Goal: Task Accomplishment & Management: Complete application form

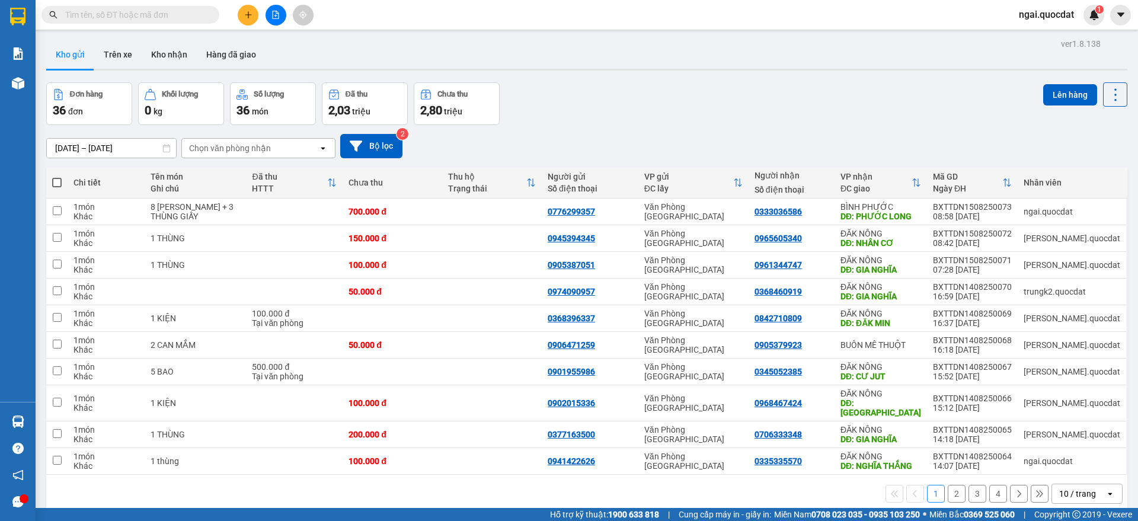
click at [252, 7] on button at bounding box center [248, 15] width 21 height 21
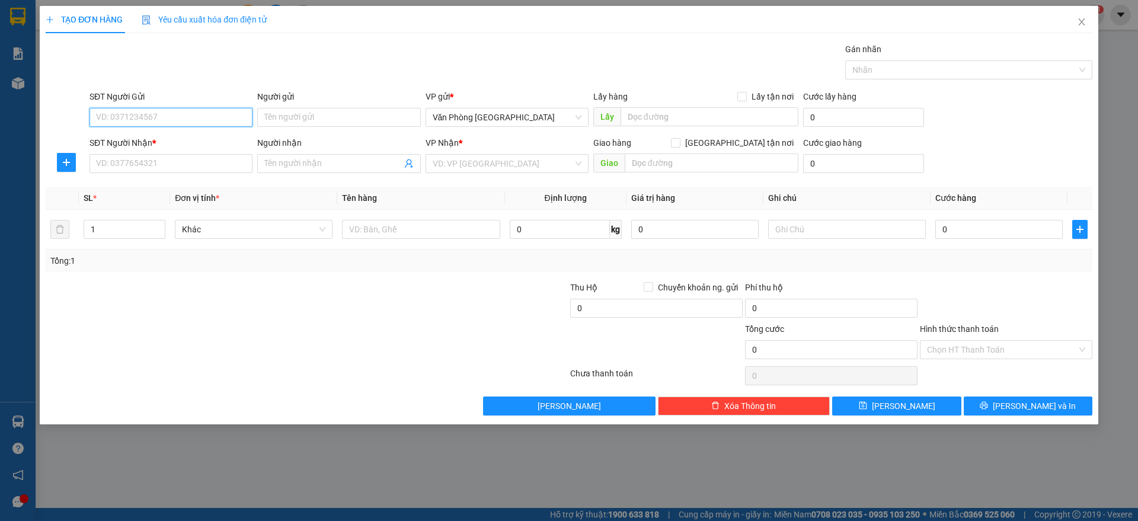
click at [145, 110] on input "SĐT Người Gửi" at bounding box center [170, 117] width 163 height 19
click at [164, 139] on div "0941422626" at bounding box center [171, 141] width 149 height 13
type input "0941422626"
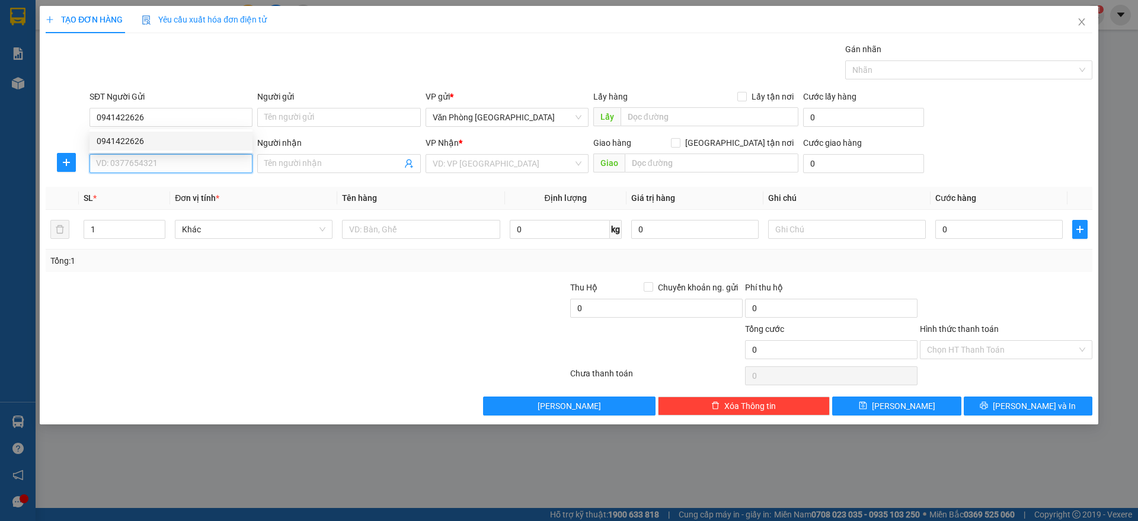
click at [149, 162] on input "SĐT Người Nhận *" at bounding box center [170, 163] width 163 height 19
type input "0981093094"
click at [146, 182] on div "0981093094" at bounding box center [171, 187] width 149 height 13
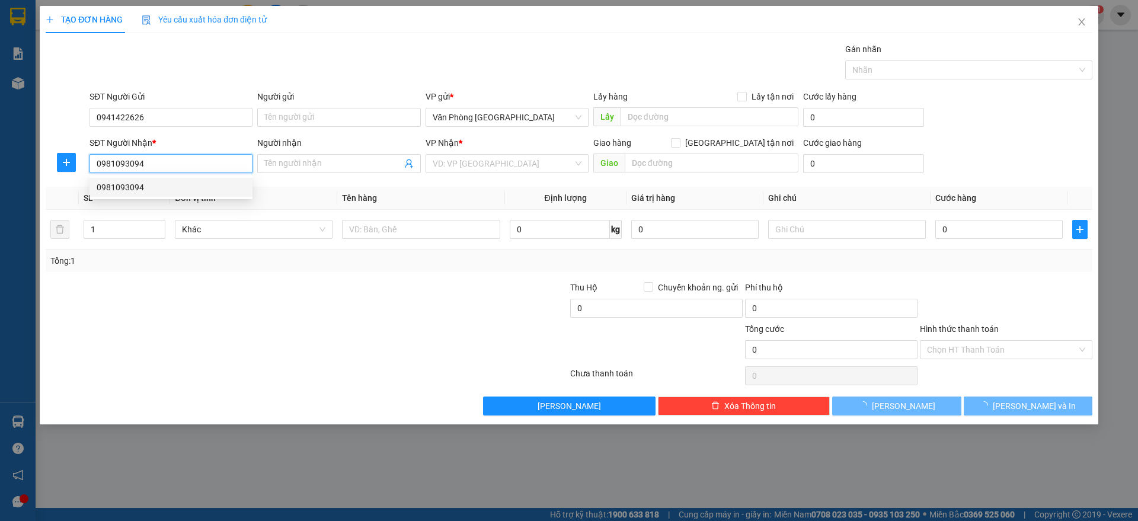
type input "CHƠN THÀNH"
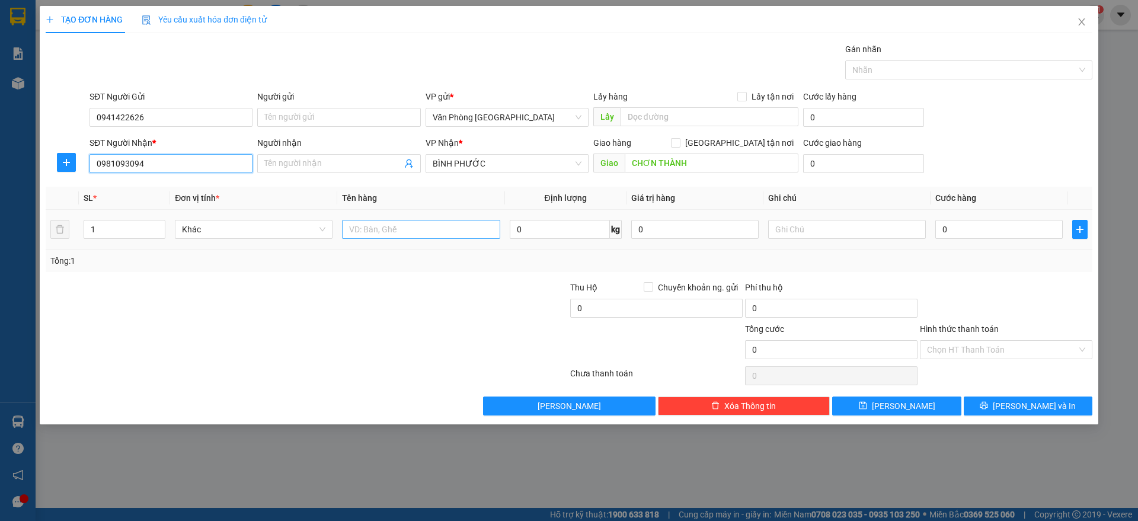
type input "0981093094"
click at [383, 228] on input "text" at bounding box center [421, 229] width 158 height 19
click at [1003, 231] on input "0" at bounding box center [998, 229] width 127 height 19
type input "4"
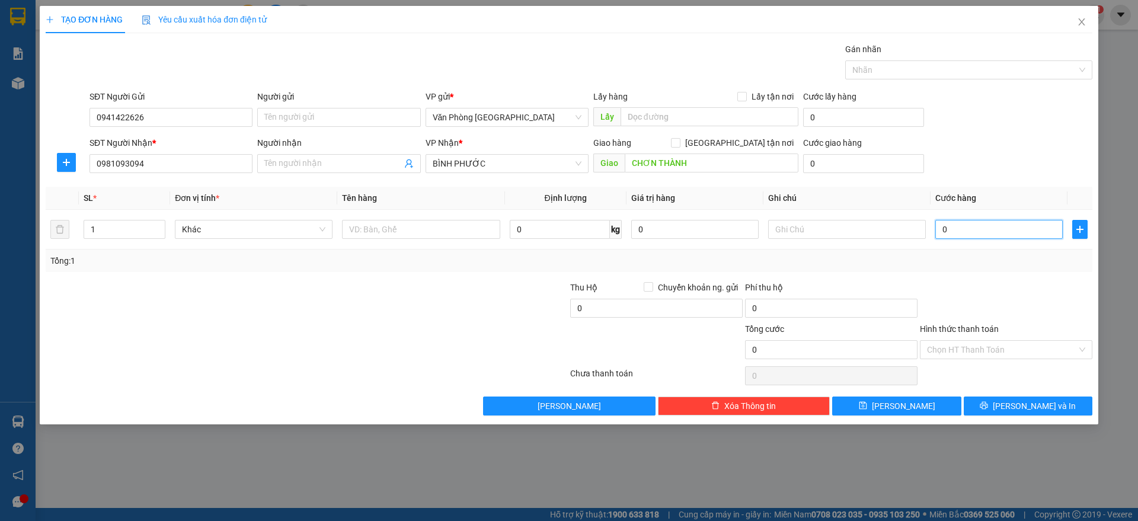
type input "4"
type input "44"
type input "4"
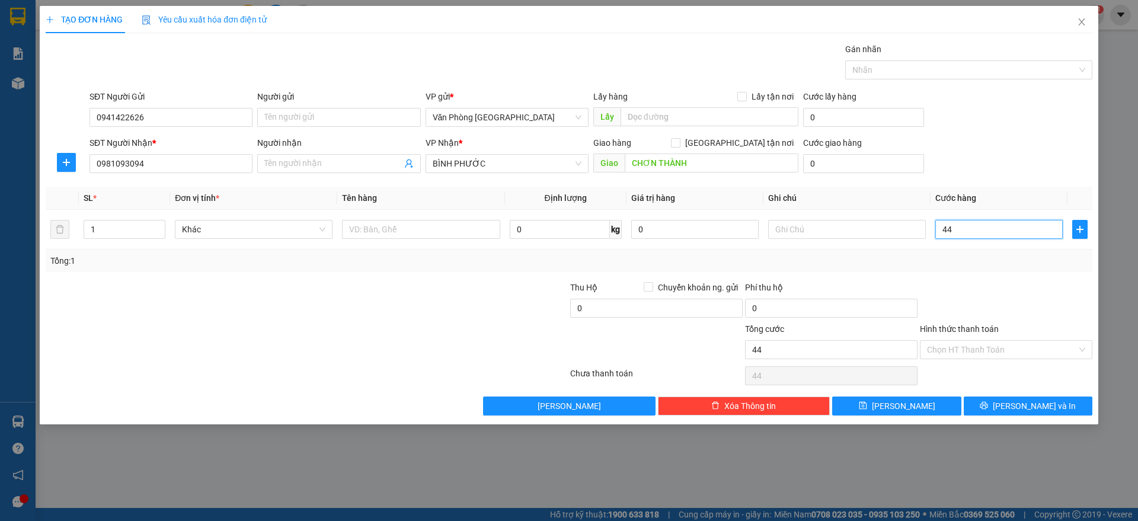
type input "4"
type input "40"
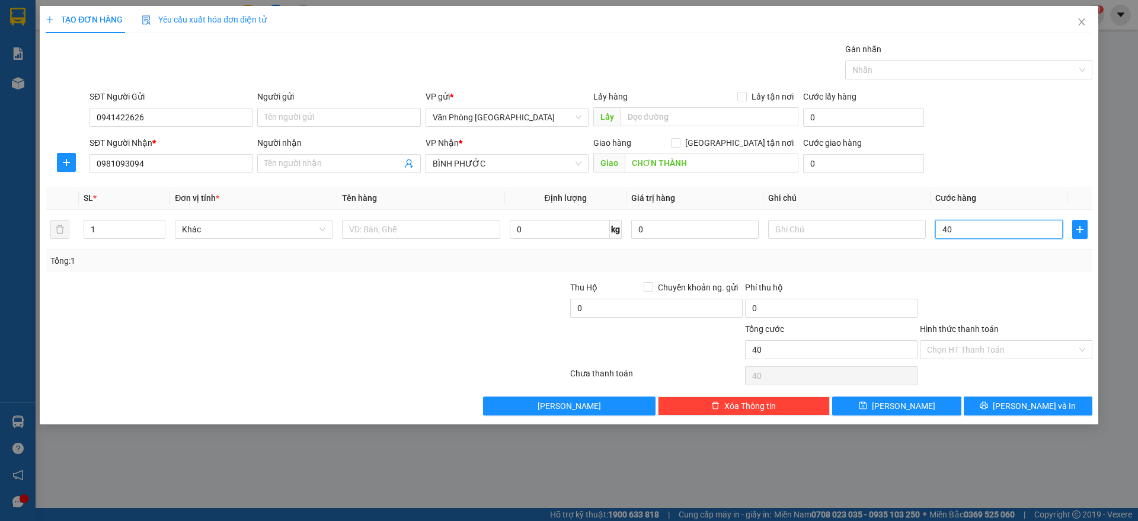
type input "400"
type input "400.000"
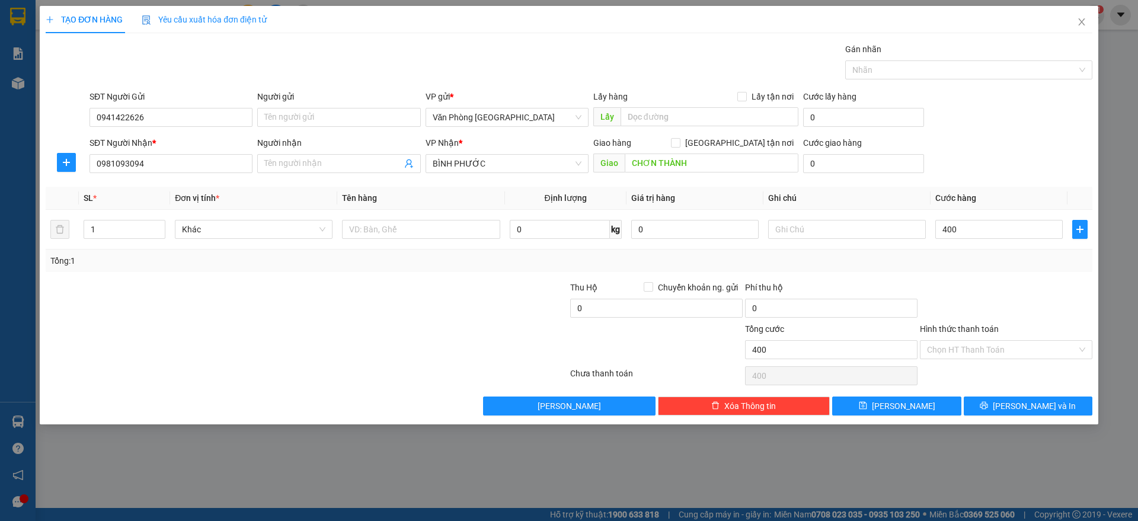
type input "400.000"
click at [938, 250] on div "Tổng: 1" at bounding box center [569, 261] width 1047 height 23
click at [1043, 398] on button "[PERSON_NAME] và In" at bounding box center [1028, 405] width 129 height 19
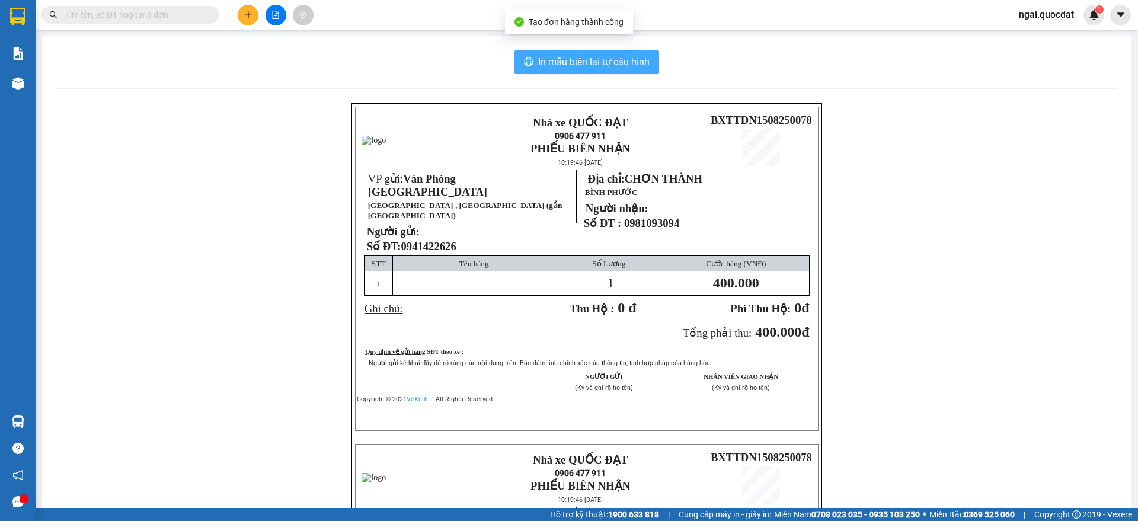
click at [565, 53] on button "In mẫu biên lai tự cấu hình" at bounding box center [586, 62] width 145 height 24
